Goal: Task Accomplishment & Management: Manage account settings

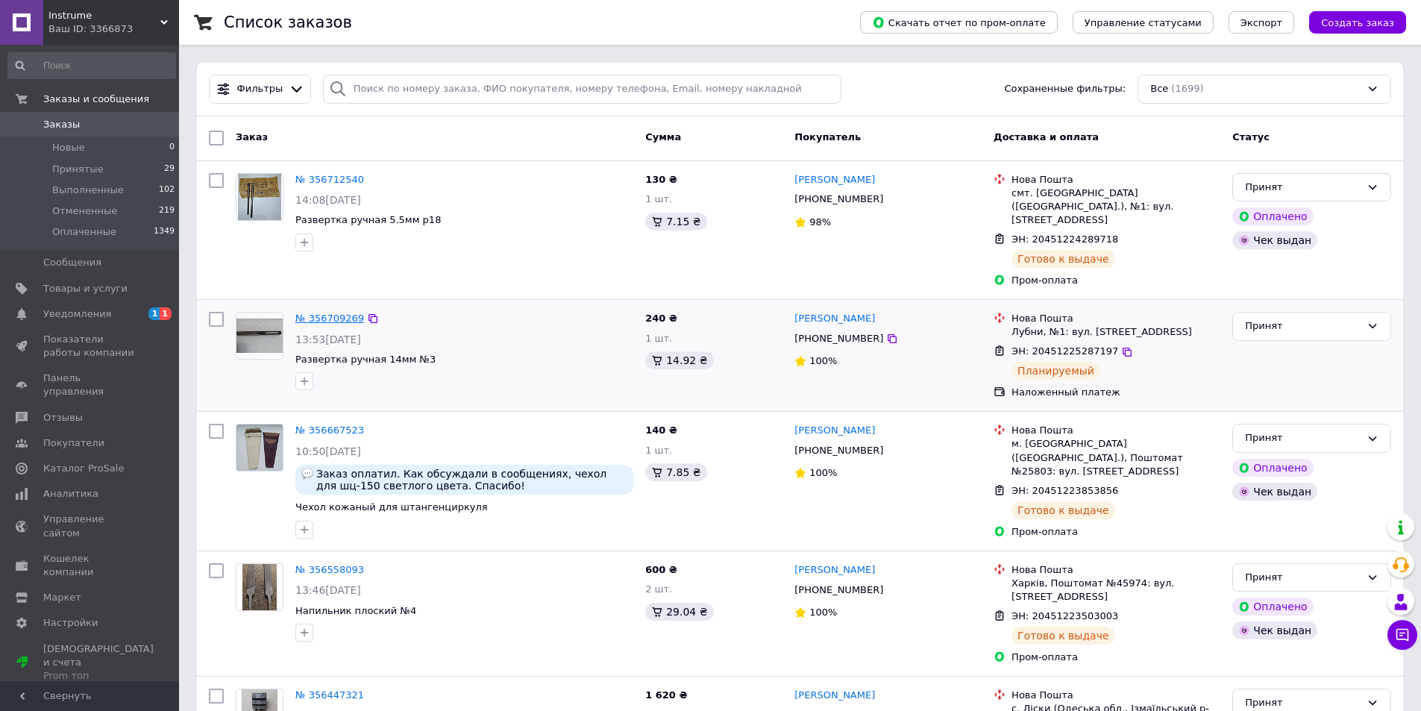
click at [334, 313] on link "№ 356709269" at bounding box center [329, 318] width 69 height 11
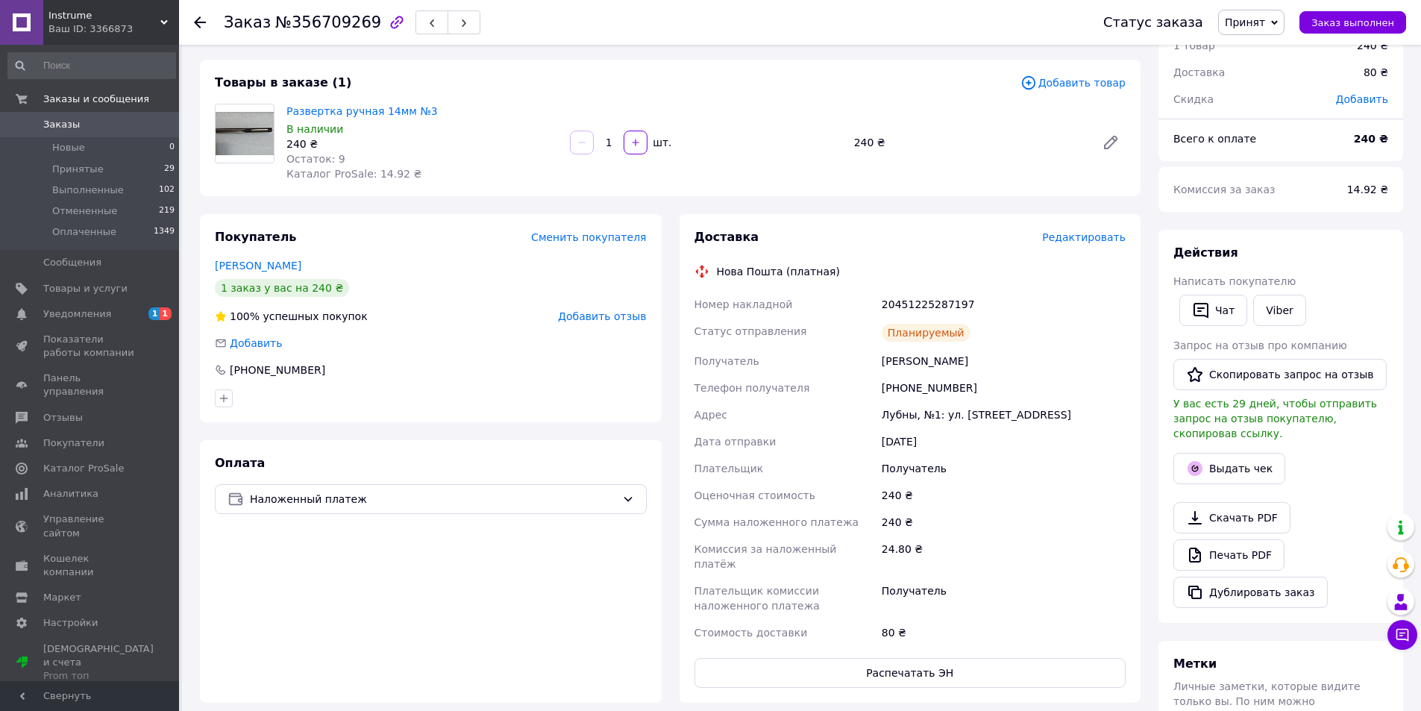
scroll to position [224, 0]
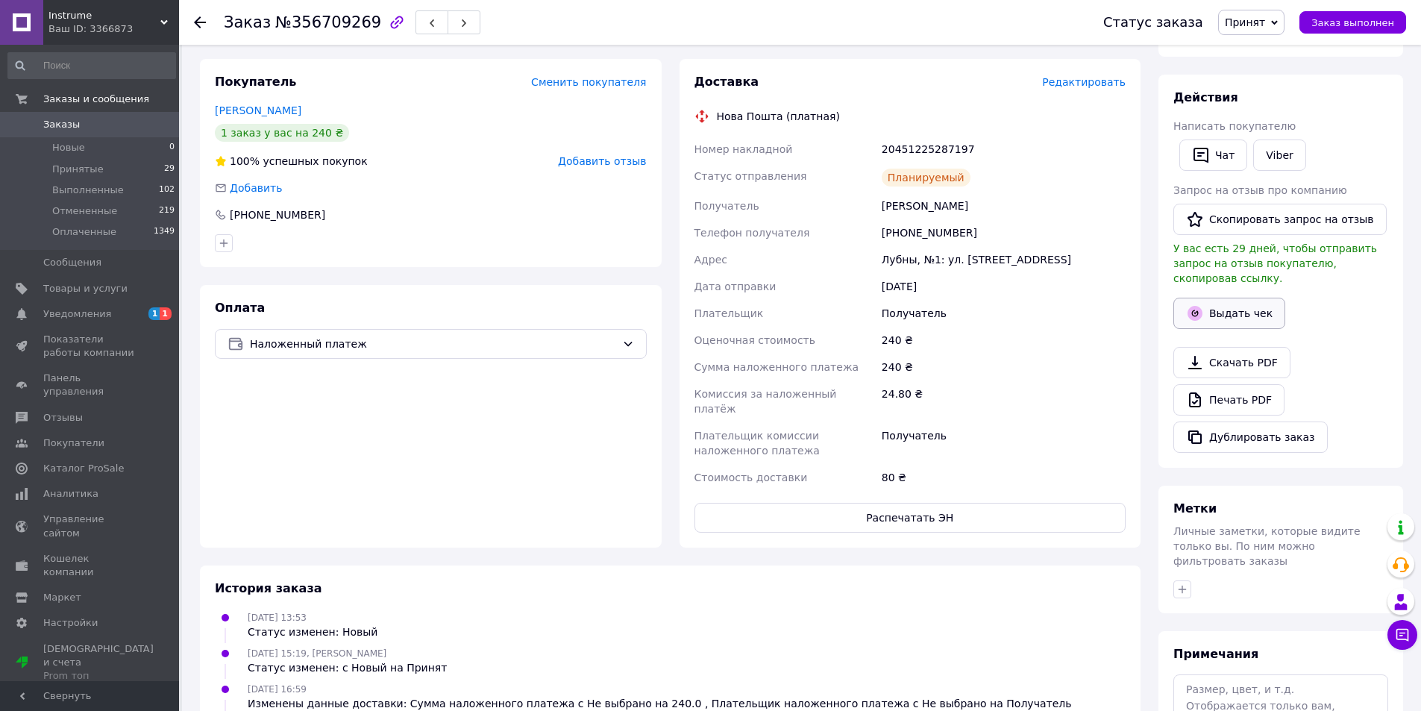
click at [1236, 303] on button "Выдать чек" at bounding box center [1230, 313] width 112 height 31
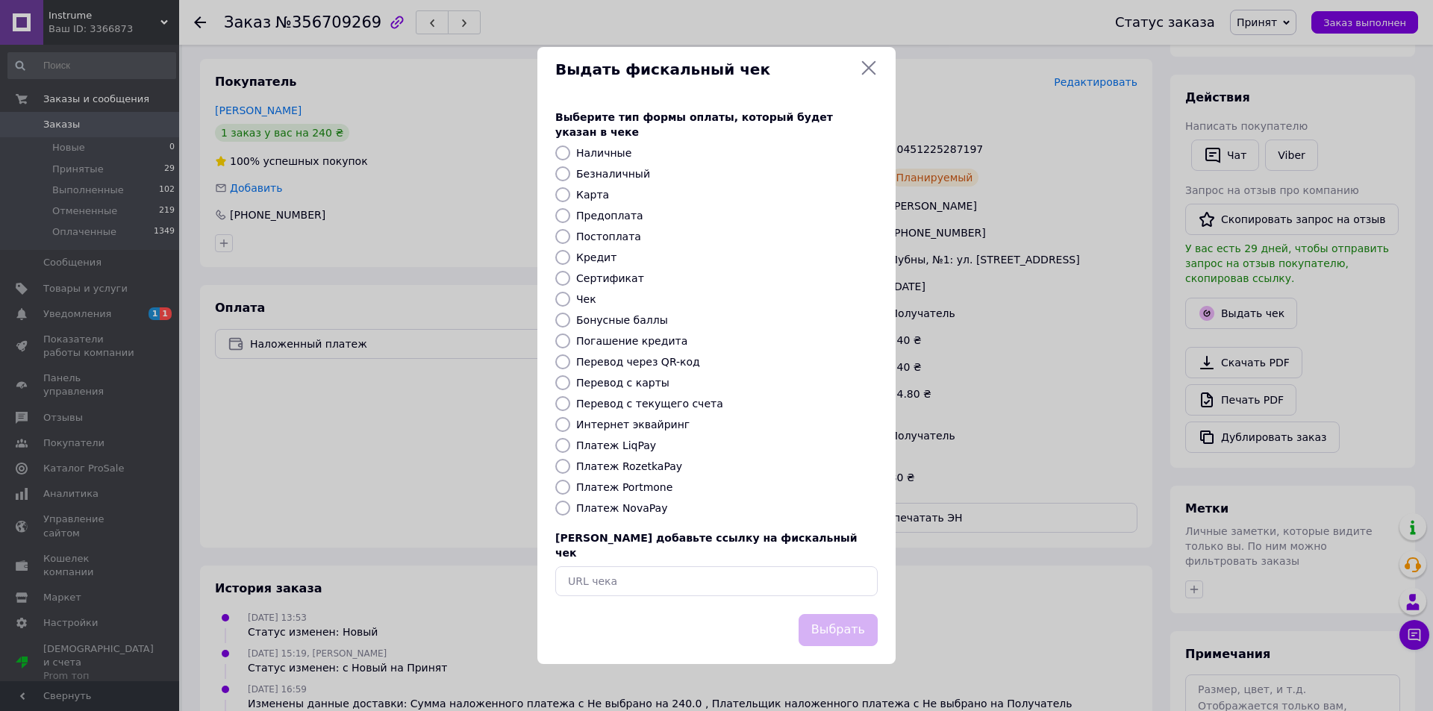
click at [561, 173] on input "Безналичный" at bounding box center [562, 173] width 15 height 15
radio input "true"
click at [839, 618] on button "Выбрать" at bounding box center [837, 630] width 79 height 32
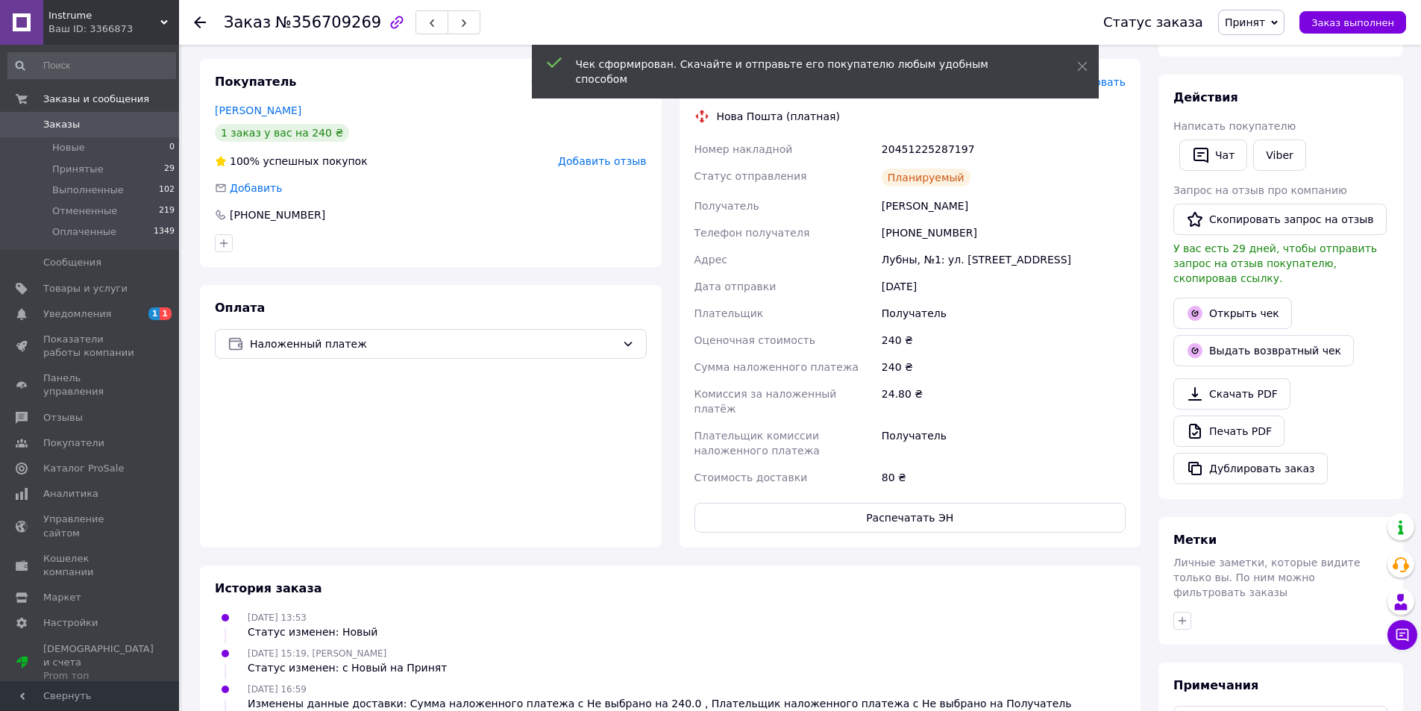
scroll to position [298, 0]
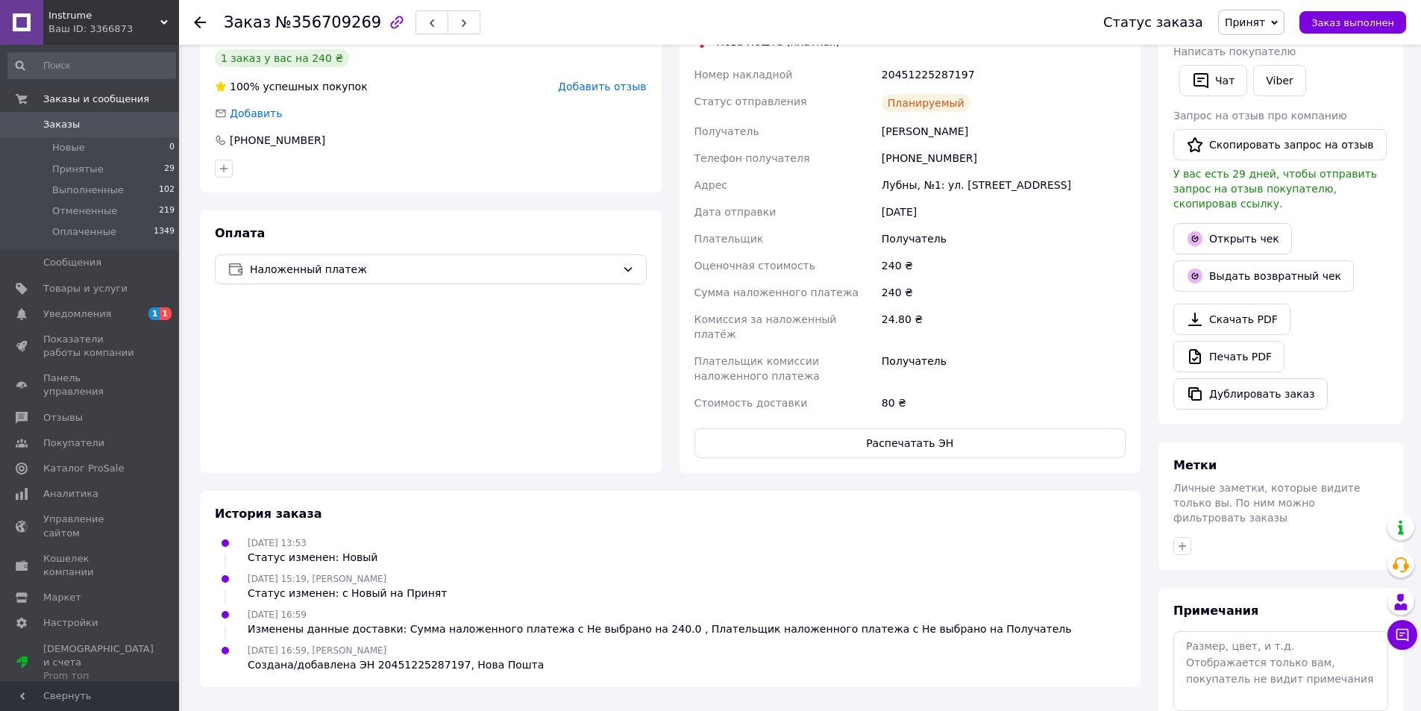
click at [196, 22] on use at bounding box center [200, 22] width 12 height 12
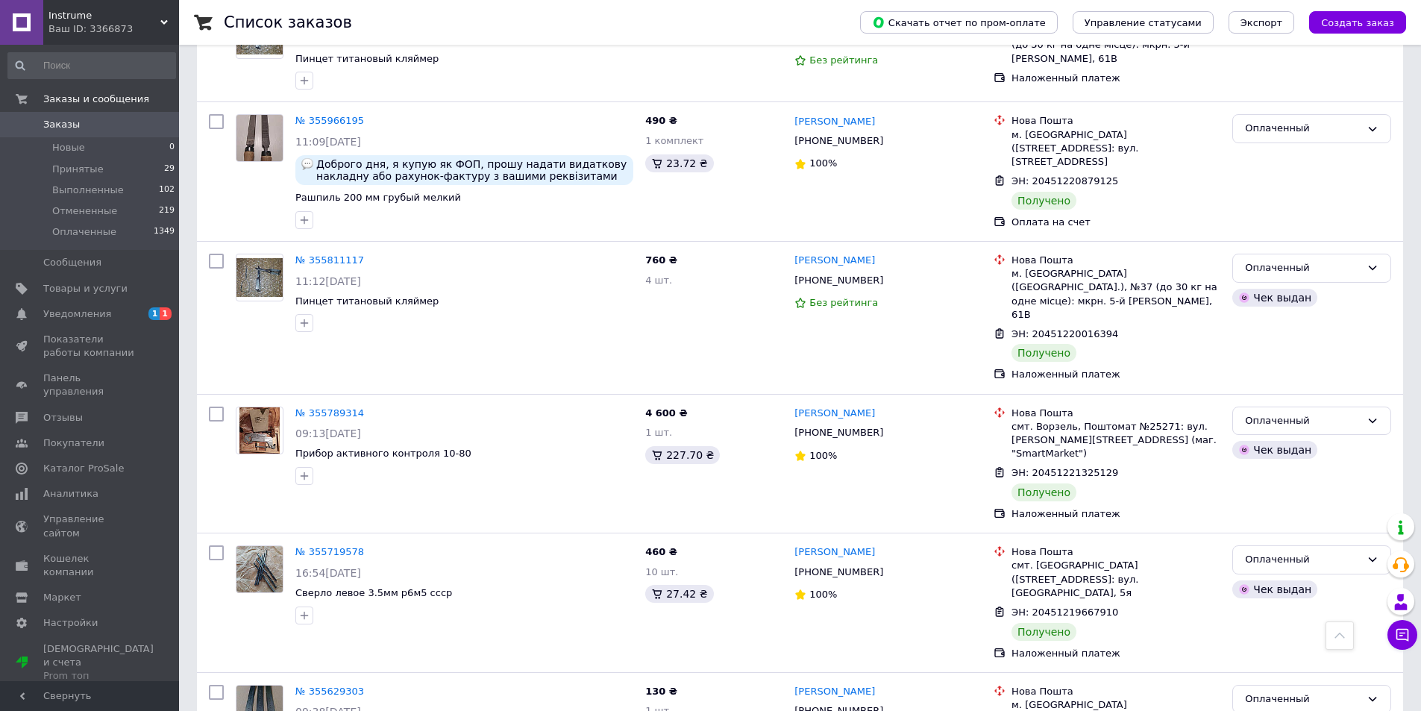
scroll to position [1343, 0]
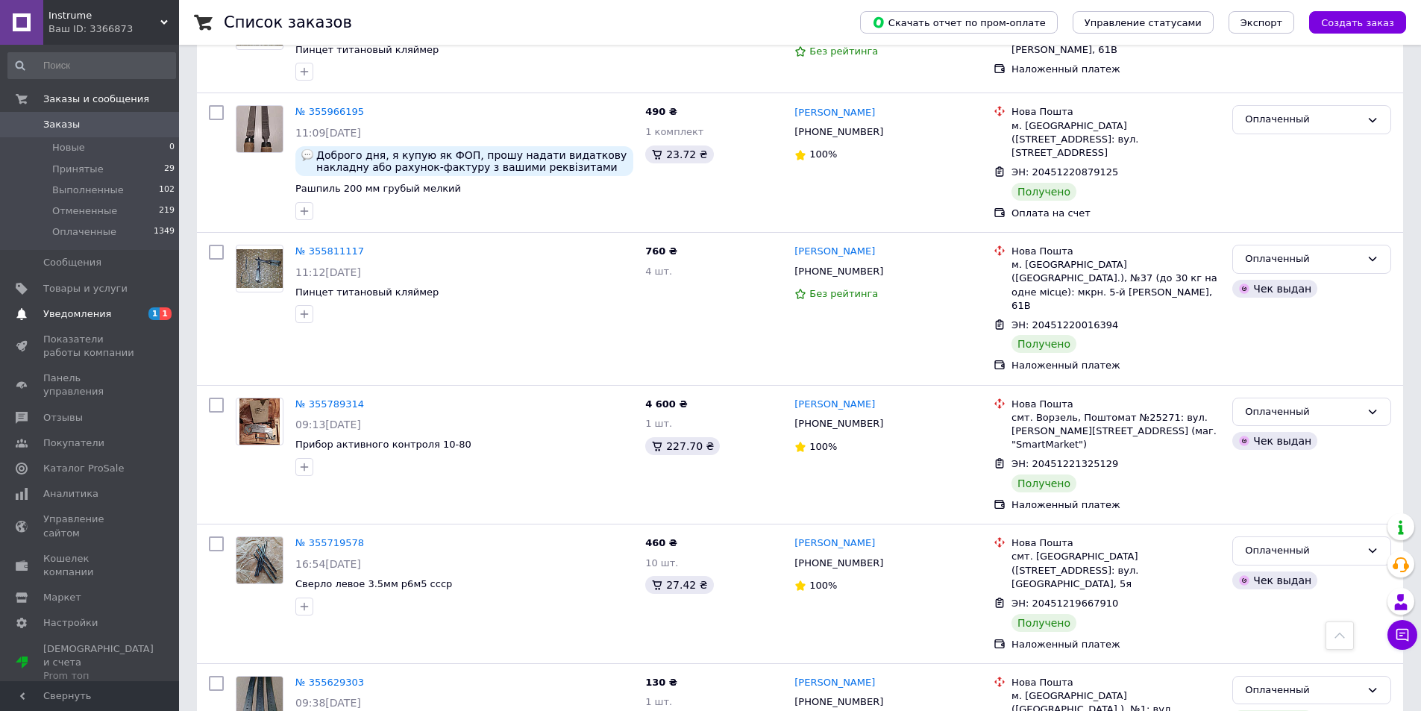
click at [93, 313] on span "Уведомления" at bounding box center [77, 313] width 68 height 13
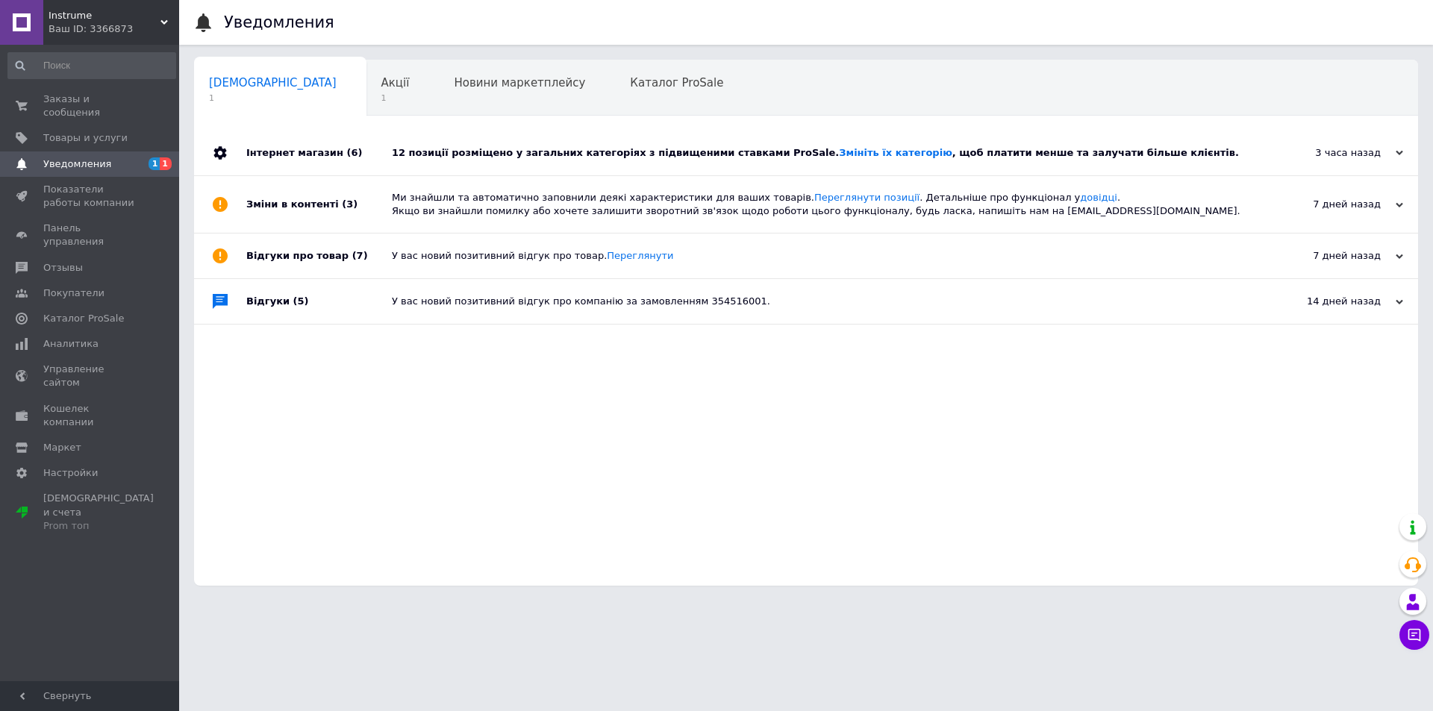
click at [626, 155] on div "12 позиції розміщено у загальних категоріях з підвищеними ставками ProSale. Змі…" at bounding box center [823, 152] width 862 height 13
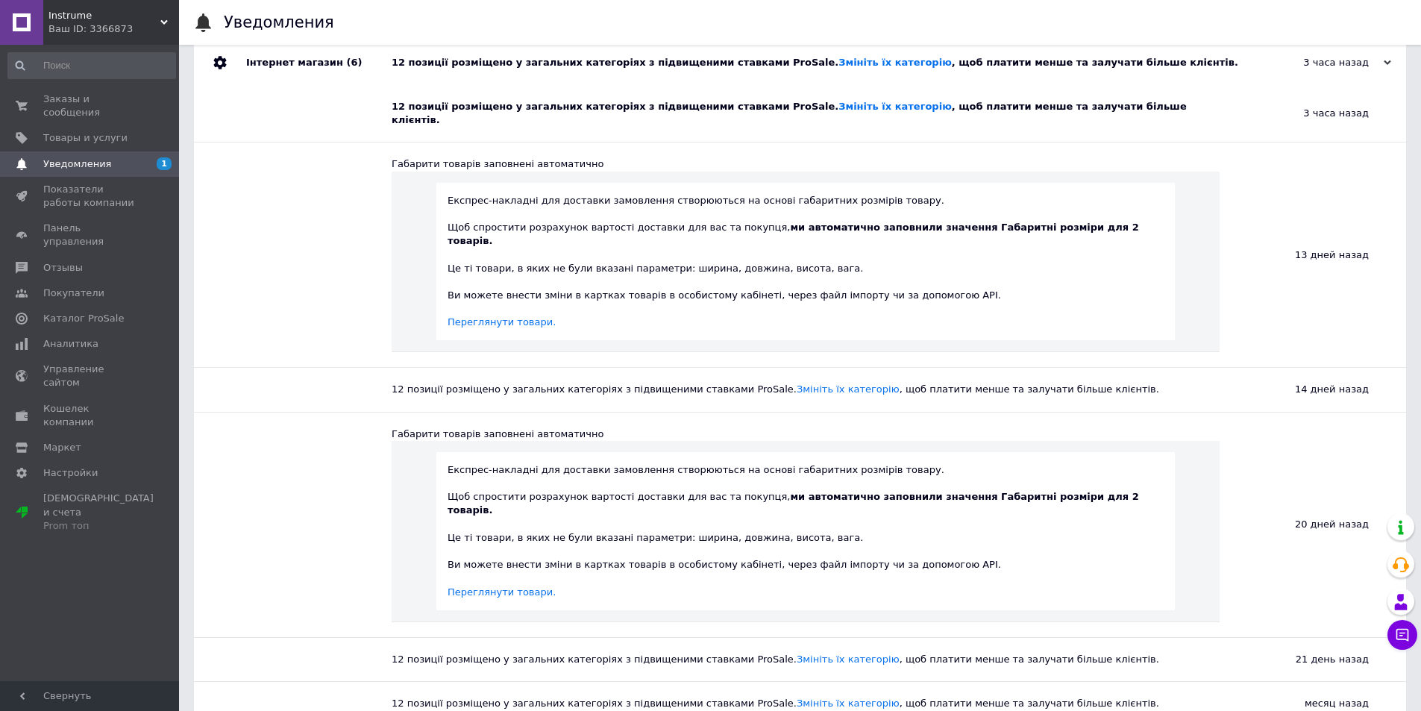
scroll to position [75, 0]
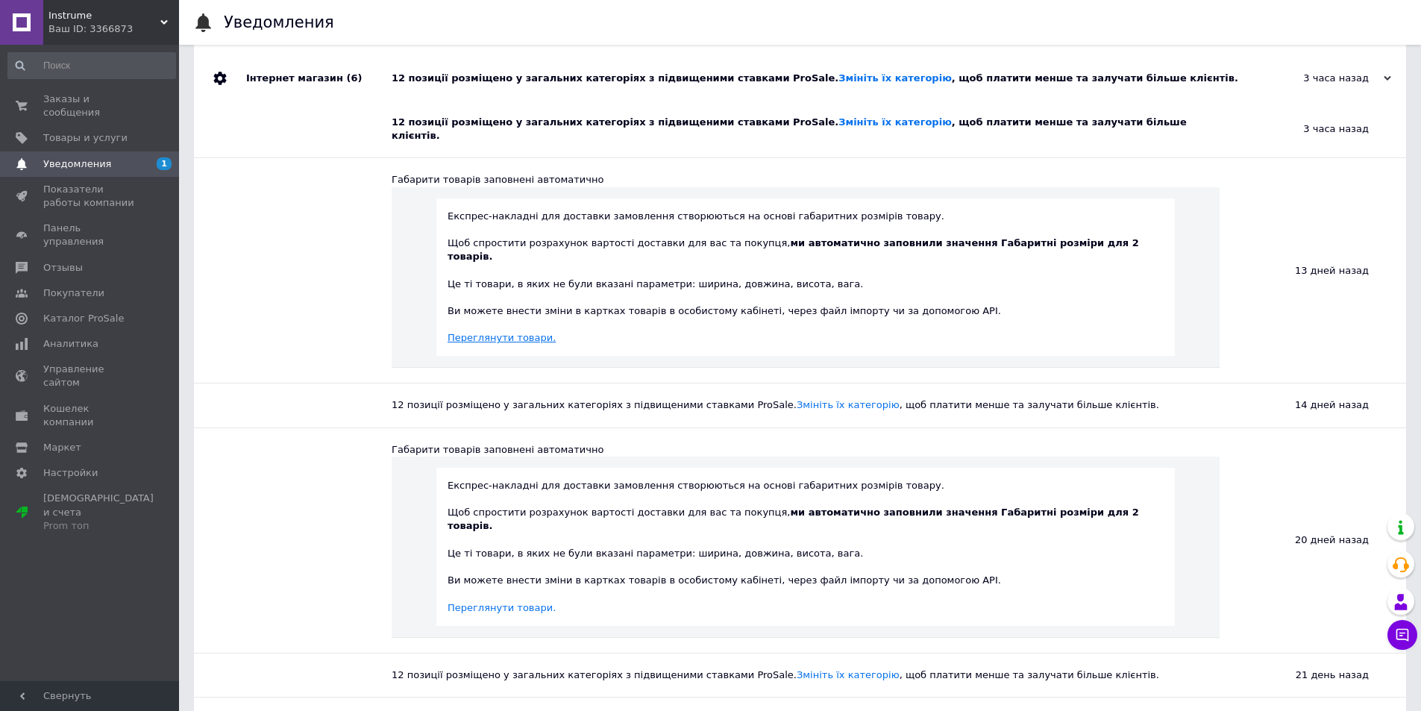
click at [539, 332] on link "Переглянути товари." at bounding box center [502, 337] width 108 height 11
